Goal: Transaction & Acquisition: Obtain resource

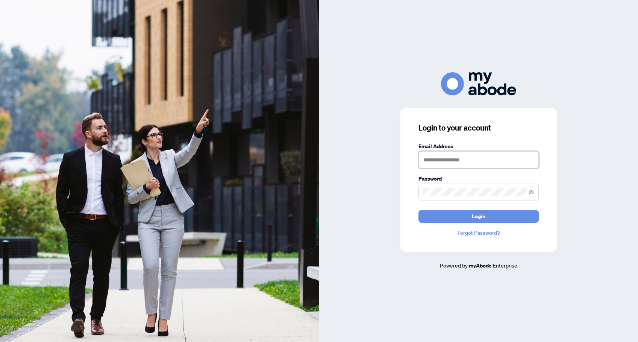
click at [470, 159] on input "text" at bounding box center [479, 159] width 120 height 17
type input "**********"
click at [464, 214] on button "Login" at bounding box center [479, 216] width 120 height 13
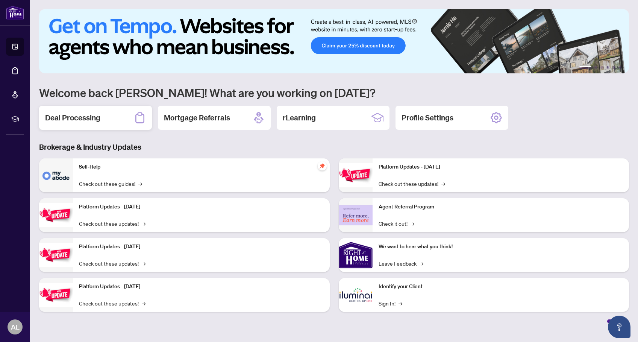
click at [108, 115] on div "Deal Processing" at bounding box center [95, 118] width 113 height 24
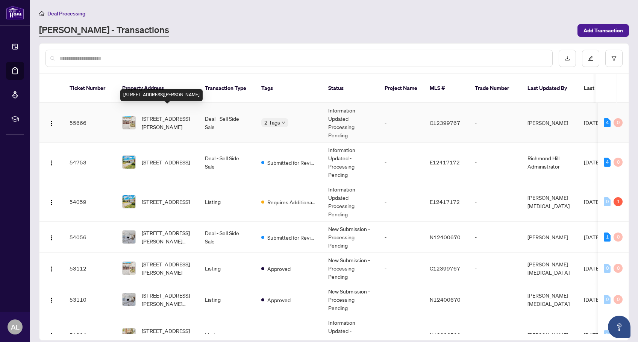
click at [170, 114] on span "[STREET_ADDRESS][PERSON_NAME]" at bounding box center [167, 122] width 51 height 17
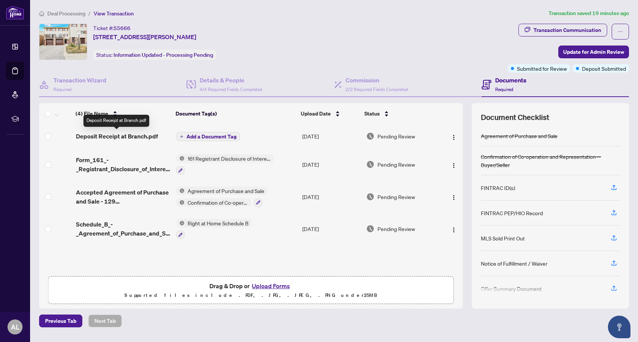
click at [117, 137] on span "Deposit Receipt at Branch.pdf" at bounding box center [117, 136] width 82 height 9
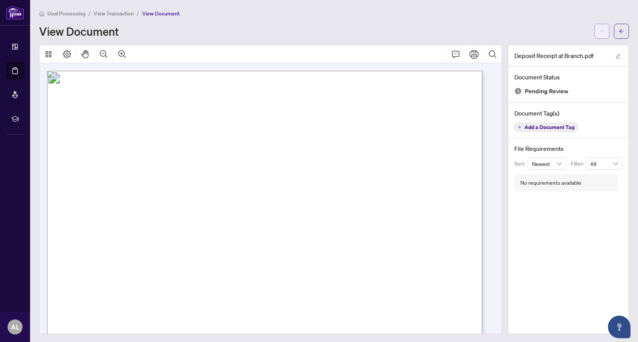
click at [595, 32] on button "button" at bounding box center [602, 31] width 15 height 15
click at [560, 47] on span "Download" at bounding box center [569, 47] width 57 height 8
click at [320, 18] on div "Deal Processing / View Transaction / View Document View Document" at bounding box center [334, 24] width 590 height 30
click at [282, 34] on div "View Document" at bounding box center [314, 31] width 551 height 12
click at [64, 13] on span "Deal Processing" at bounding box center [66, 13] width 38 height 7
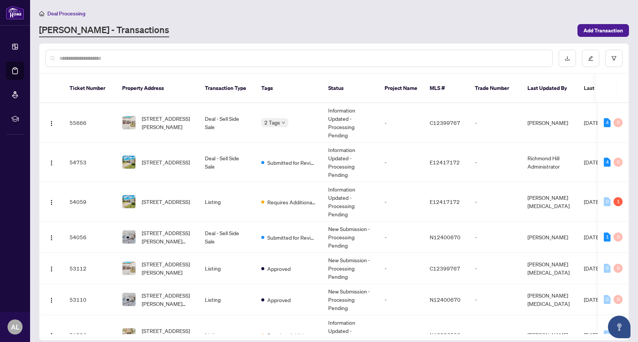
click at [343, 21] on div "Deal Processing [PERSON_NAME] - Transactions Add Transaction" at bounding box center [334, 23] width 590 height 28
